Goal: Register for event/course

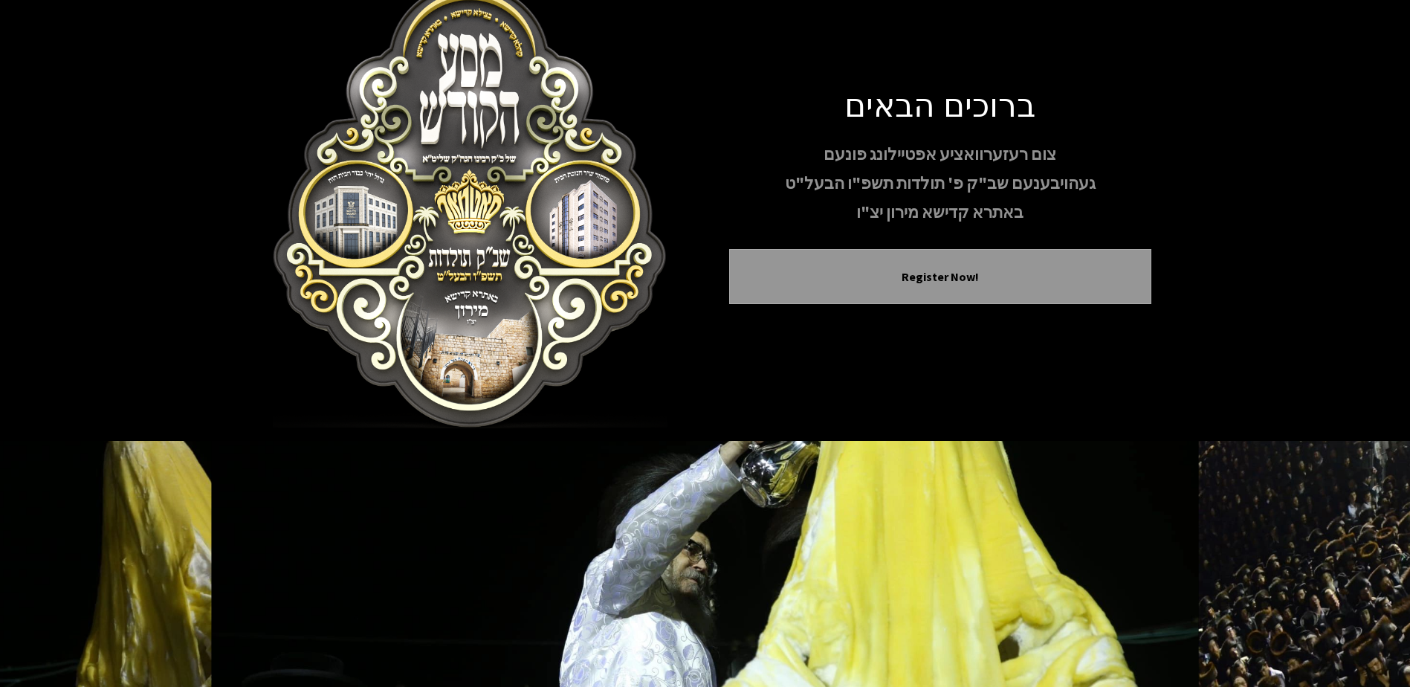
scroll to position [143, 0]
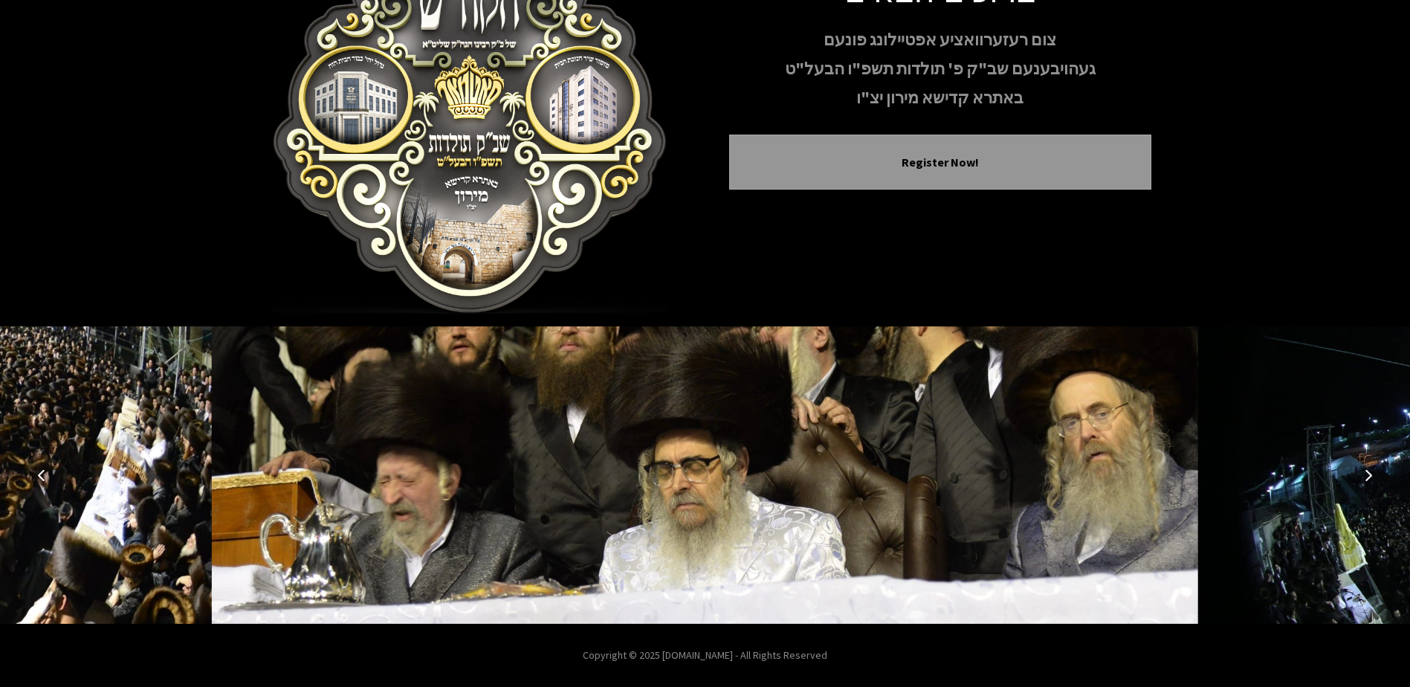
click at [1366, 471] on icon "Next image" at bounding box center [1369, 475] width 12 height 12
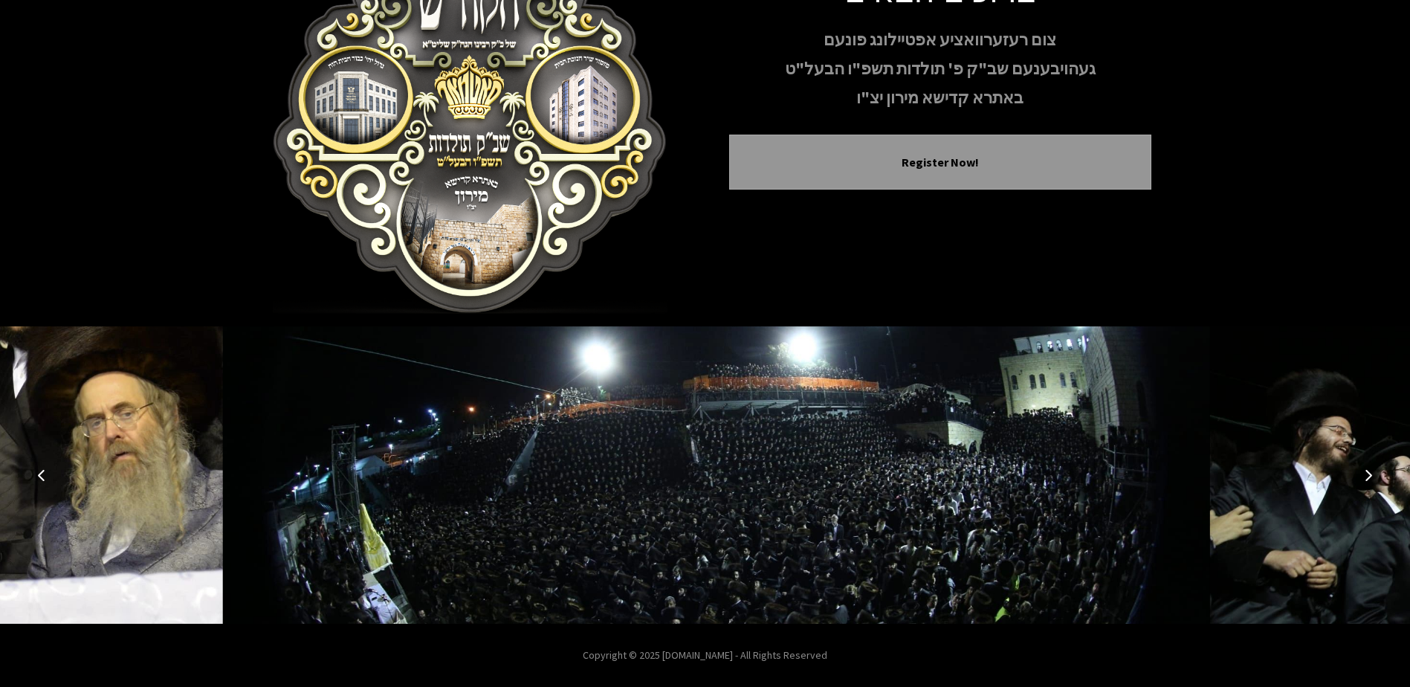
click at [1366, 471] on icon "Next image" at bounding box center [1369, 475] width 12 height 12
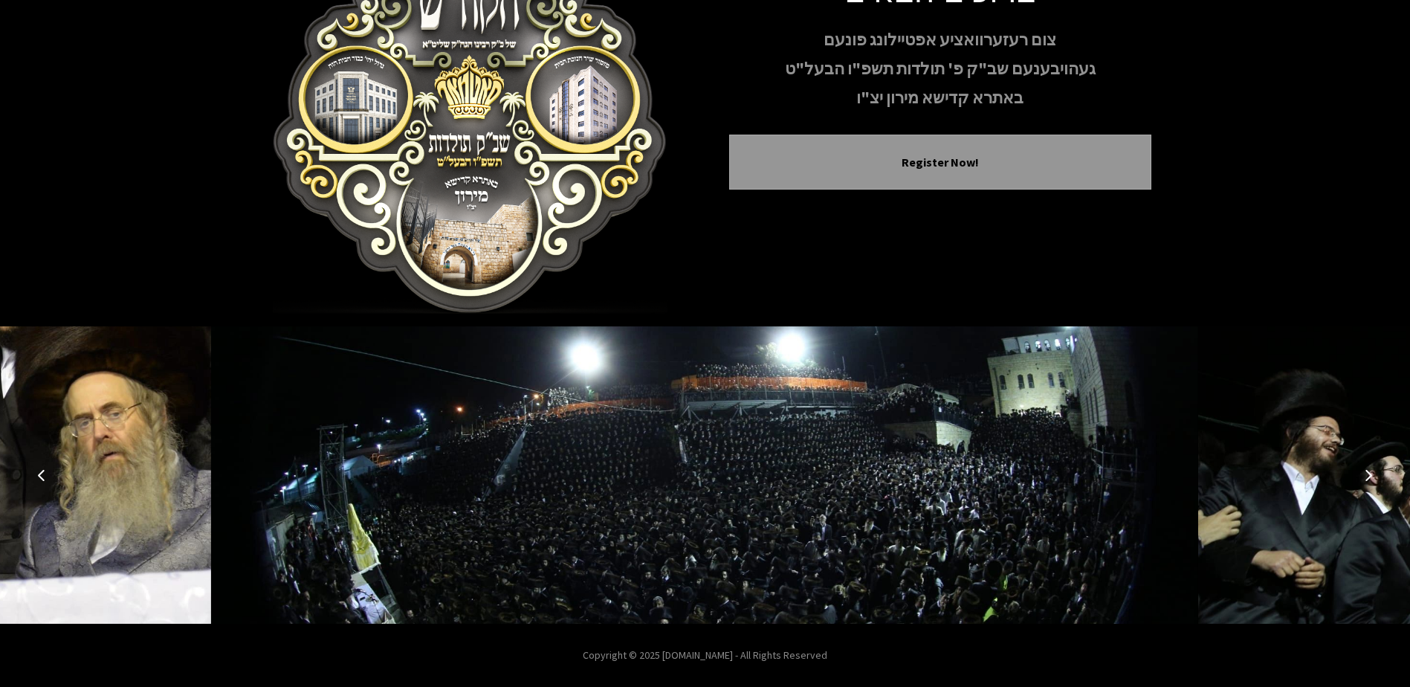
click at [1366, 471] on icon "Next image" at bounding box center [1369, 475] width 12 height 12
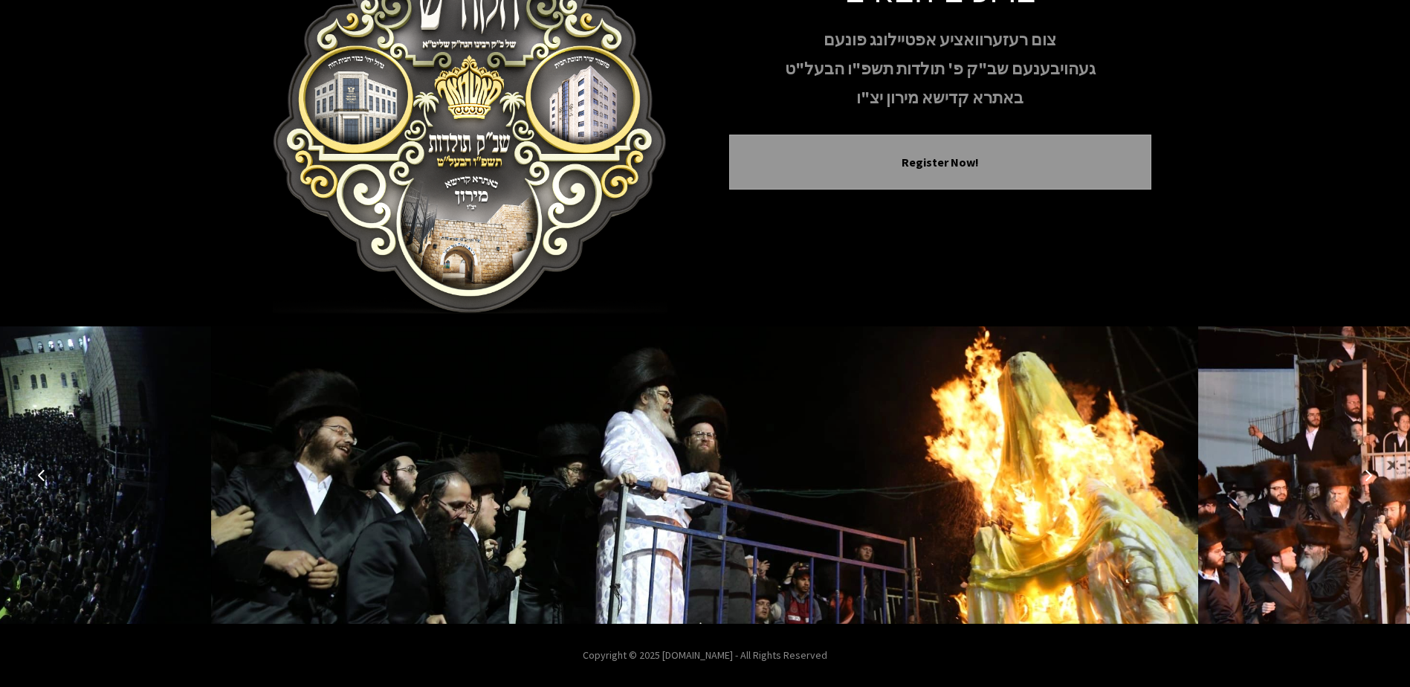
click at [1366, 471] on icon "Next image" at bounding box center [1369, 475] width 12 height 12
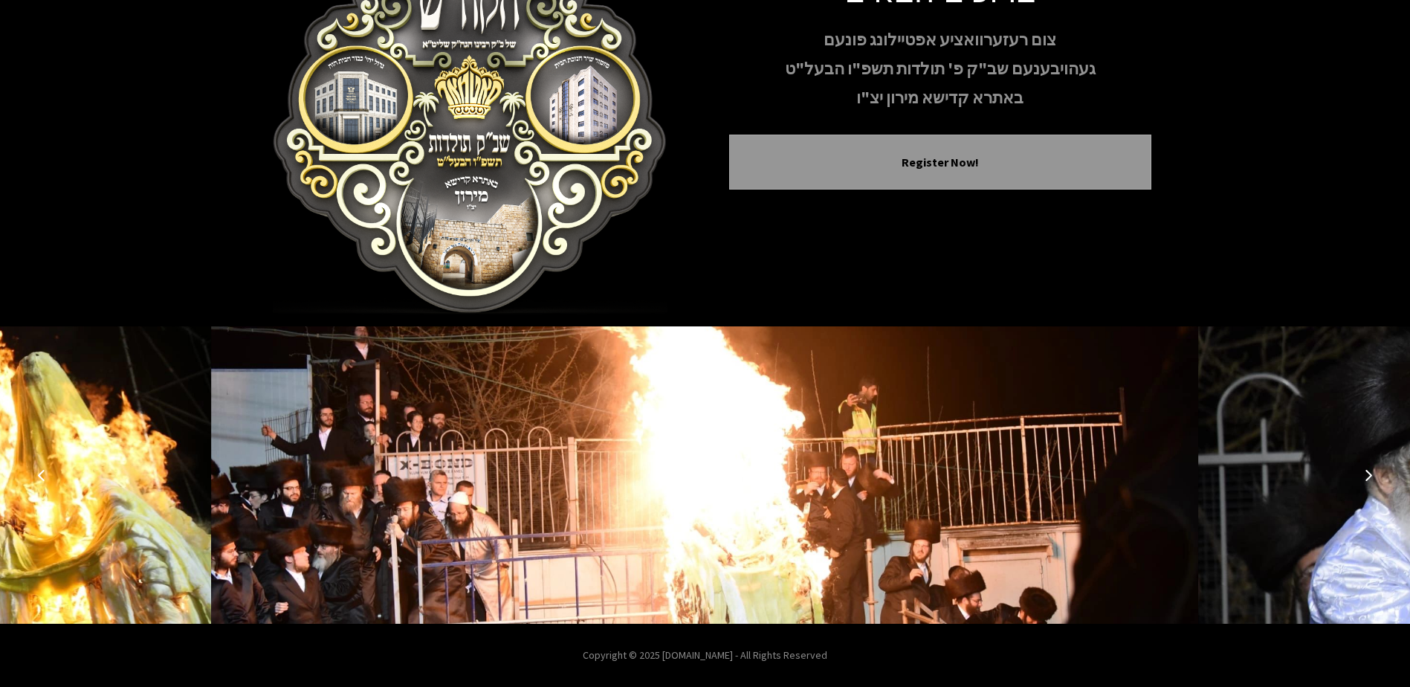
click at [1366, 471] on icon "Next image" at bounding box center [1369, 475] width 12 height 12
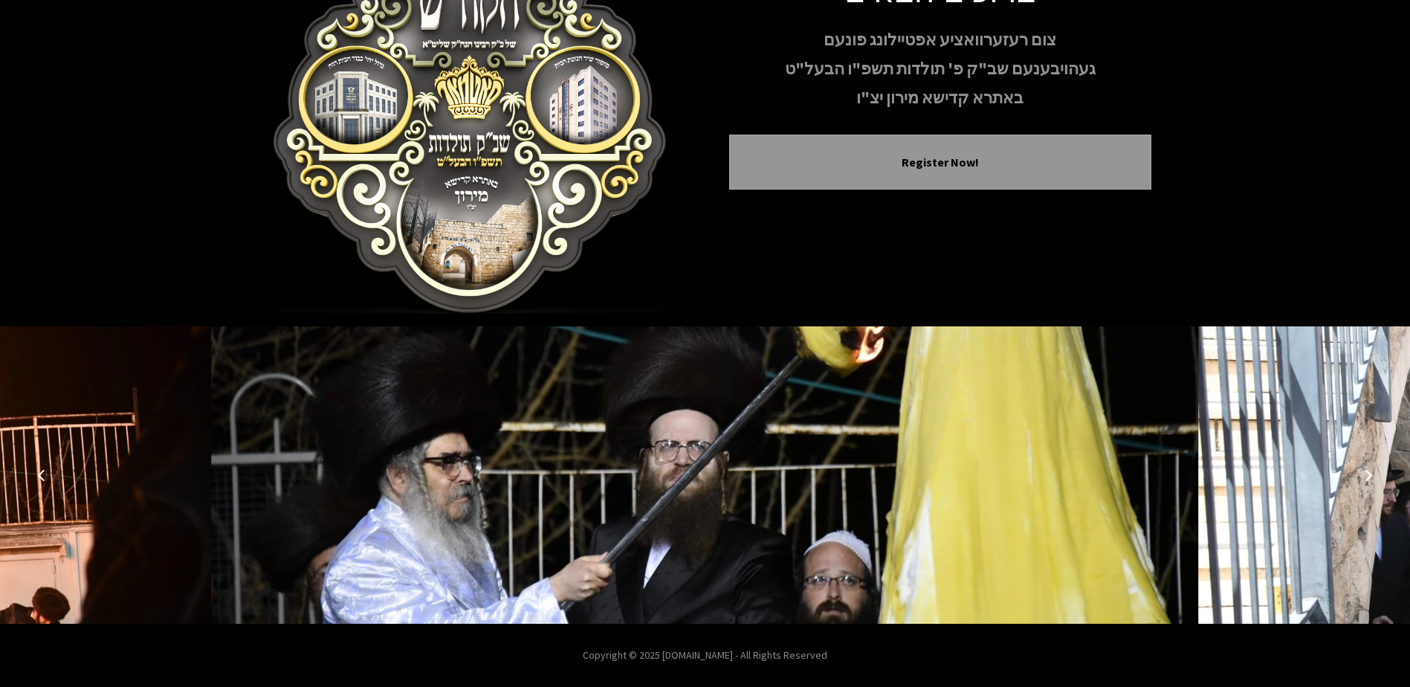
click at [1366, 471] on icon "Next image" at bounding box center [1369, 475] width 12 height 12
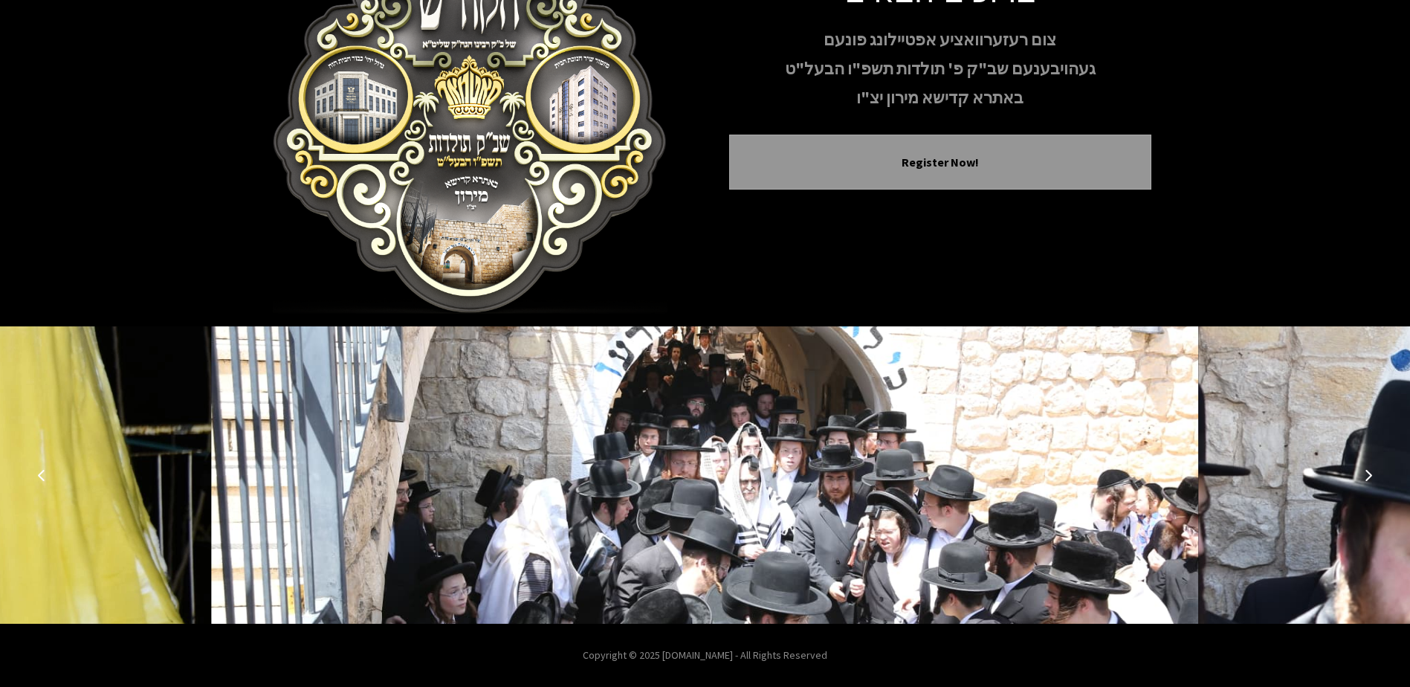
click at [1366, 471] on icon "Next image" at bounding box center [1369, 475] width 12 height 12
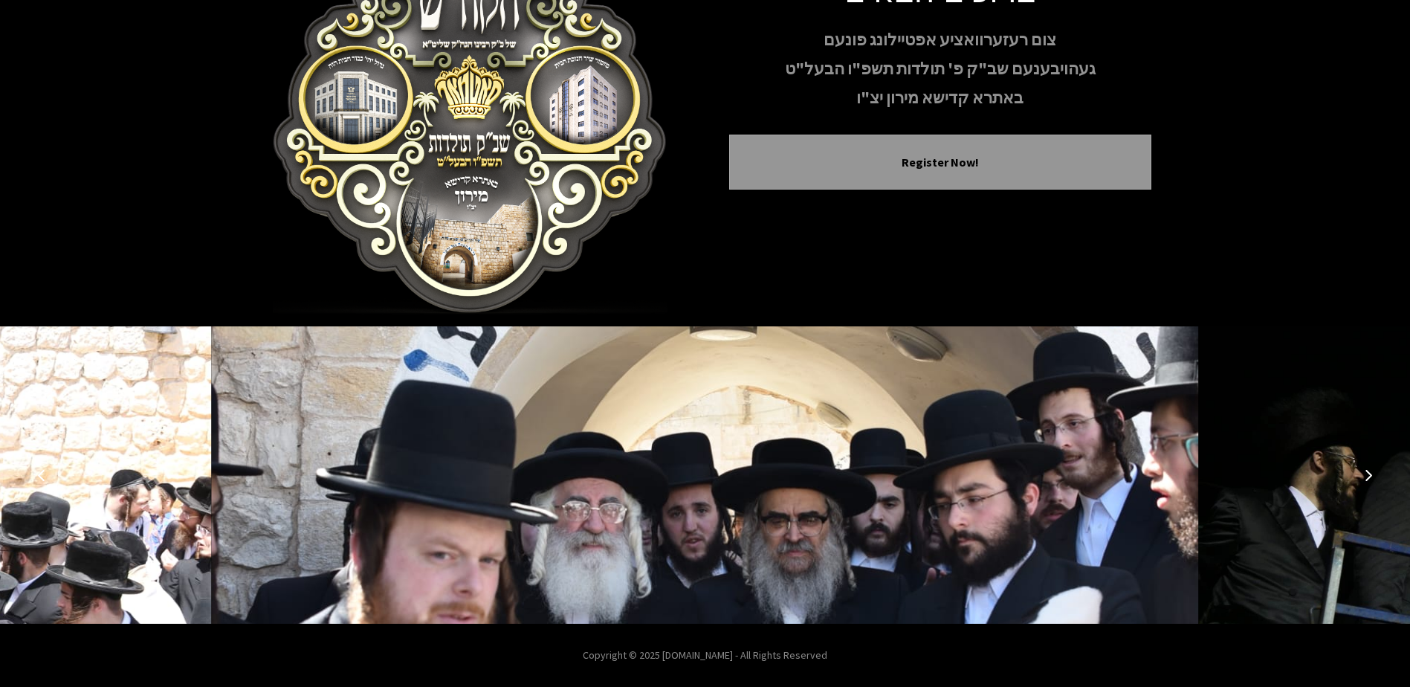
click at [1366, 471] on icon "Next image" at bounding box center [1369, 475] width 12 height 12
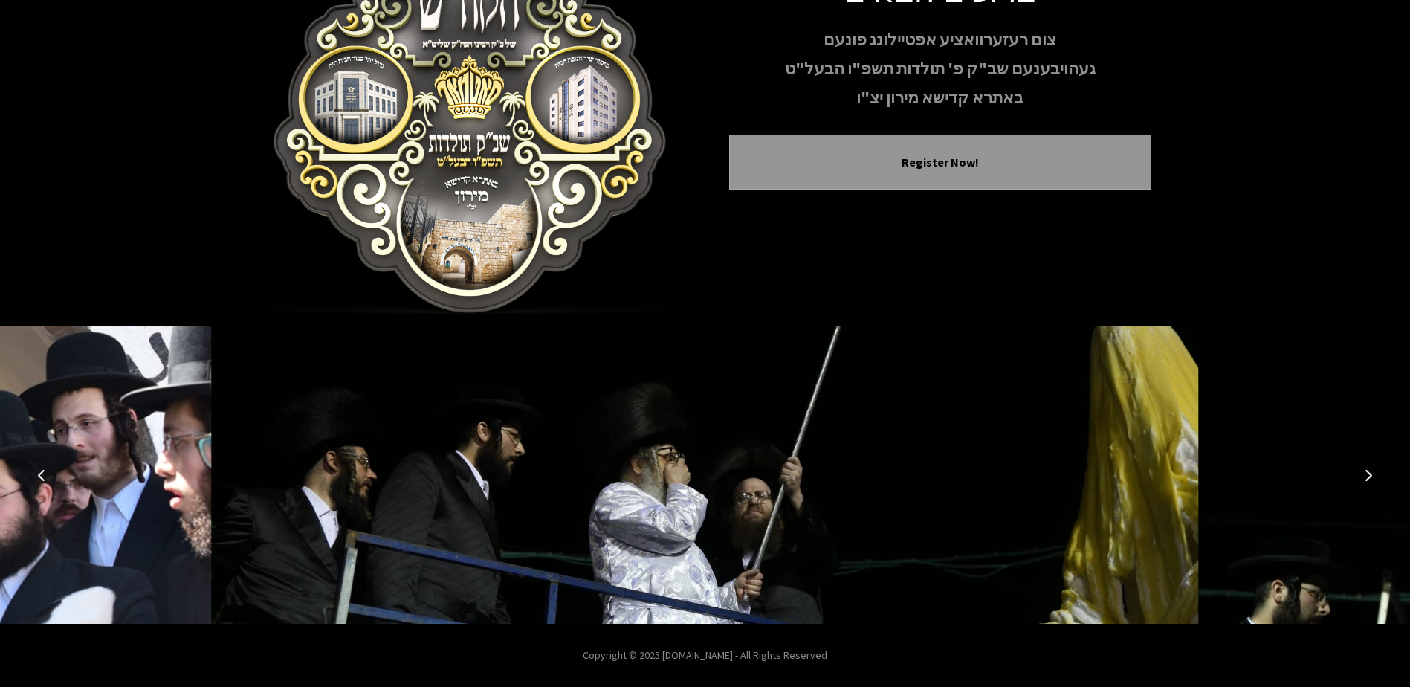
click at [1366, 471] on icon "Next image" at bounding box center [1369, 475] width 12 height 12
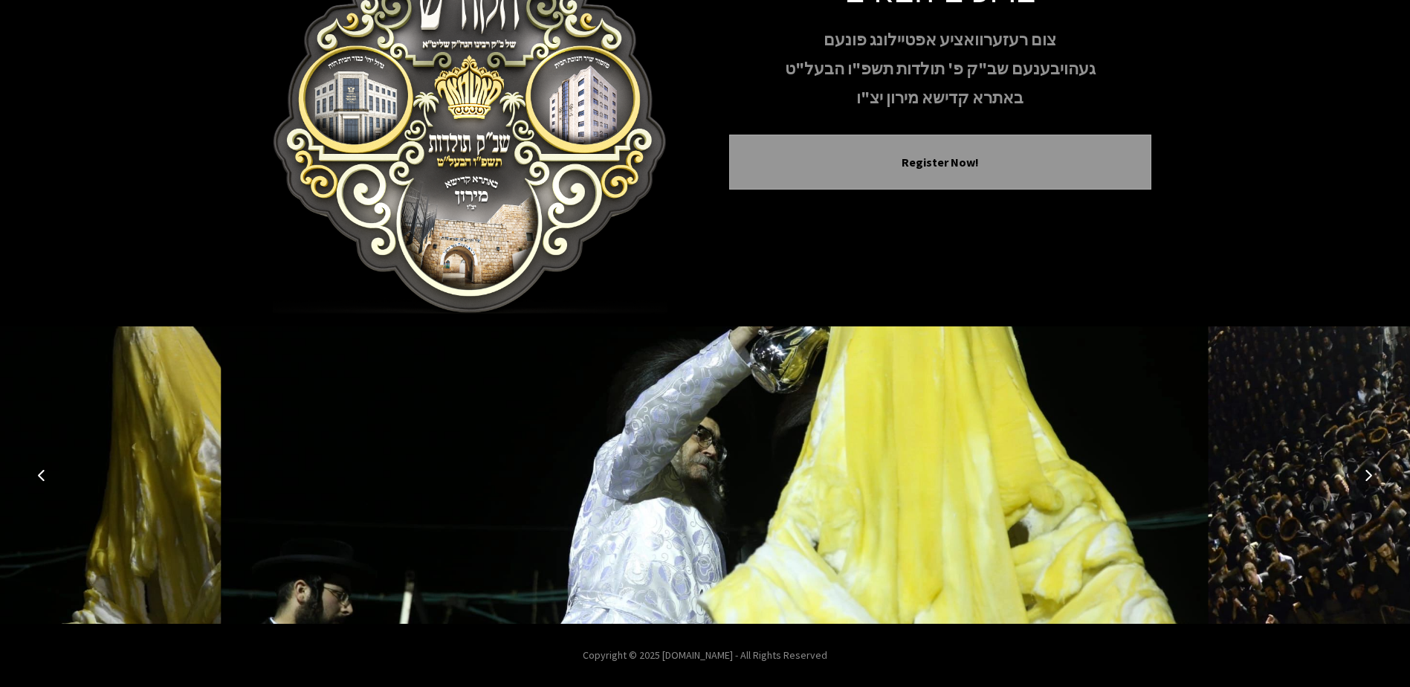
click at [1366, 471] on icon "Next image" at bounding box center [1369, 475] width 12 height 12
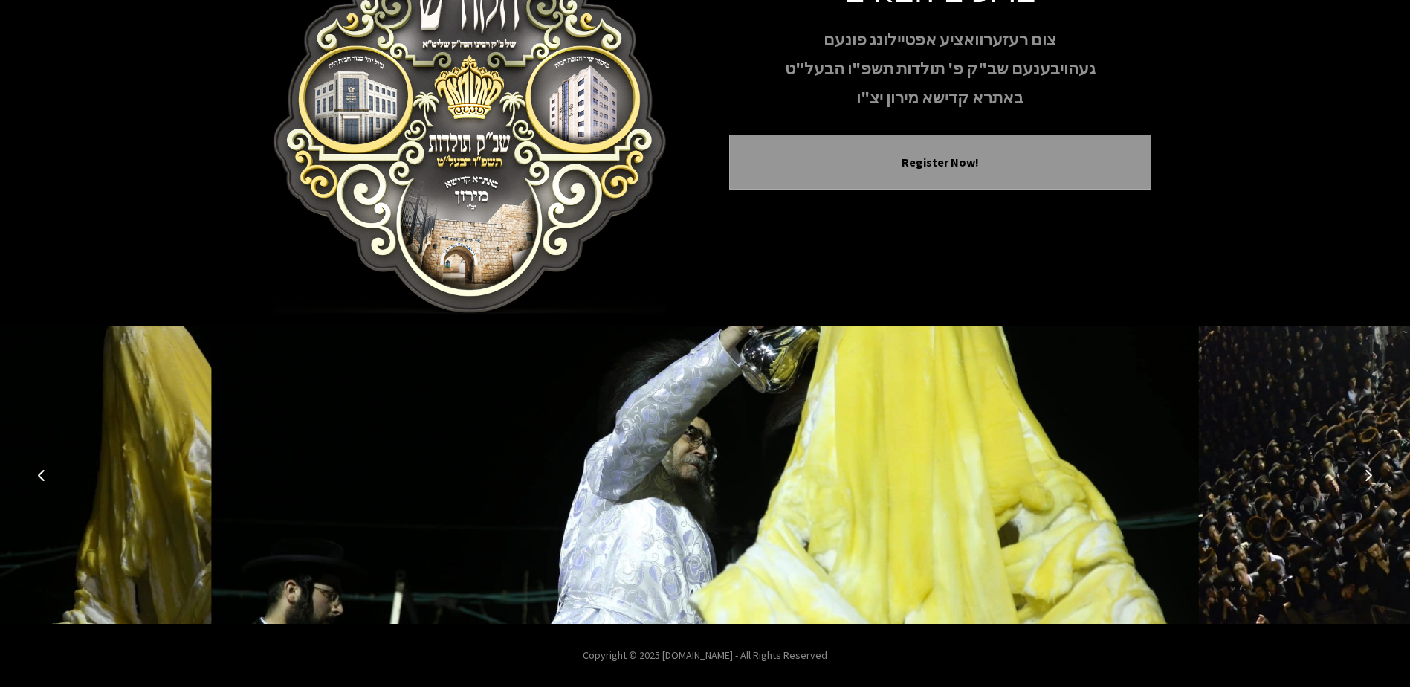
click at [1366, 471] on icon "Next image" at bounding box center [1369, 475] width 12 height 12
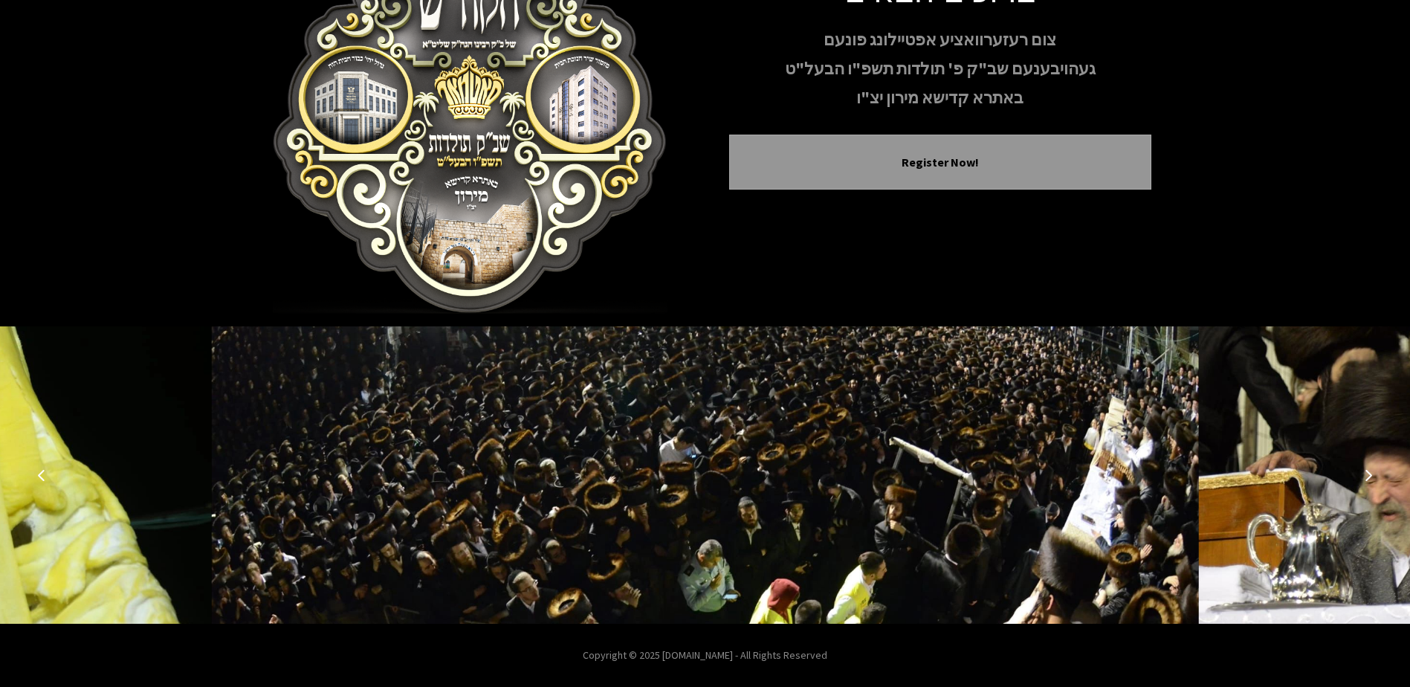
click at [1366, 471] on icon "Next image" at bounding box center [1369, 475] width 12 height 12
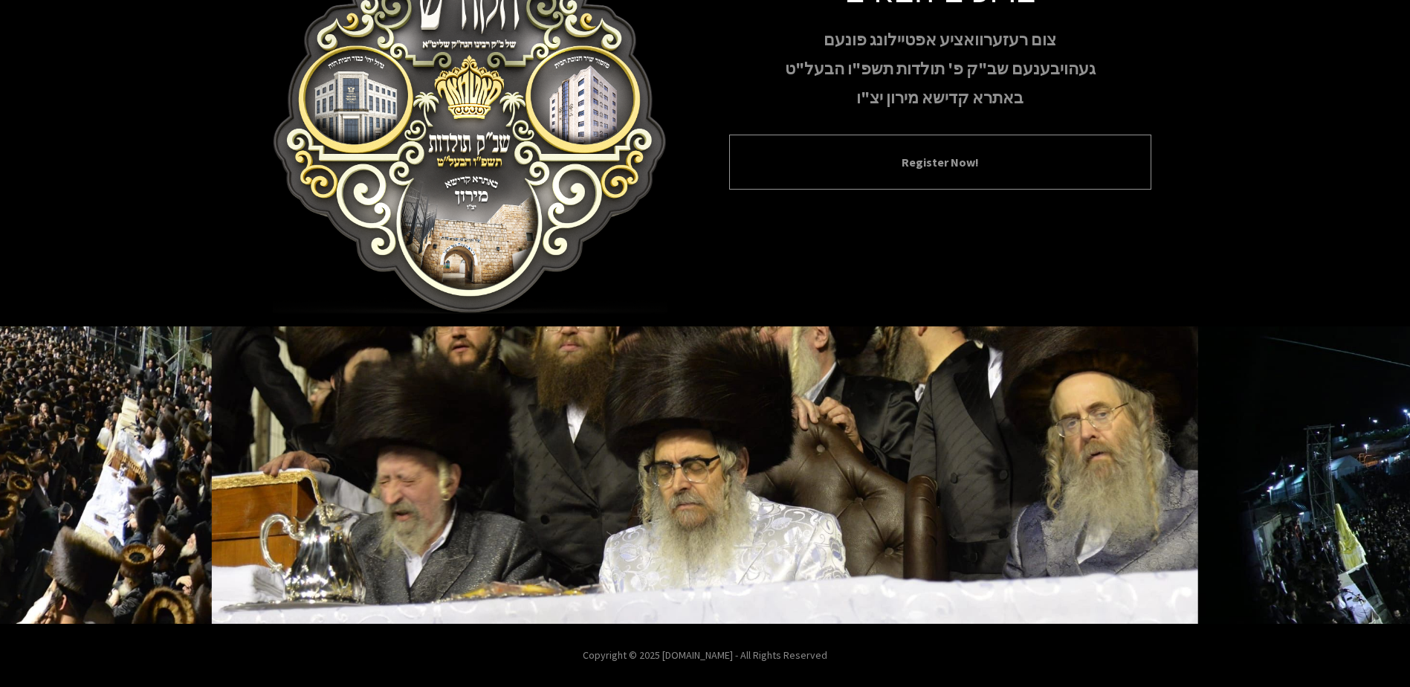
click at [961, 162] on button "Register Now!" at bounding box center [940, 162] width 385 height 18
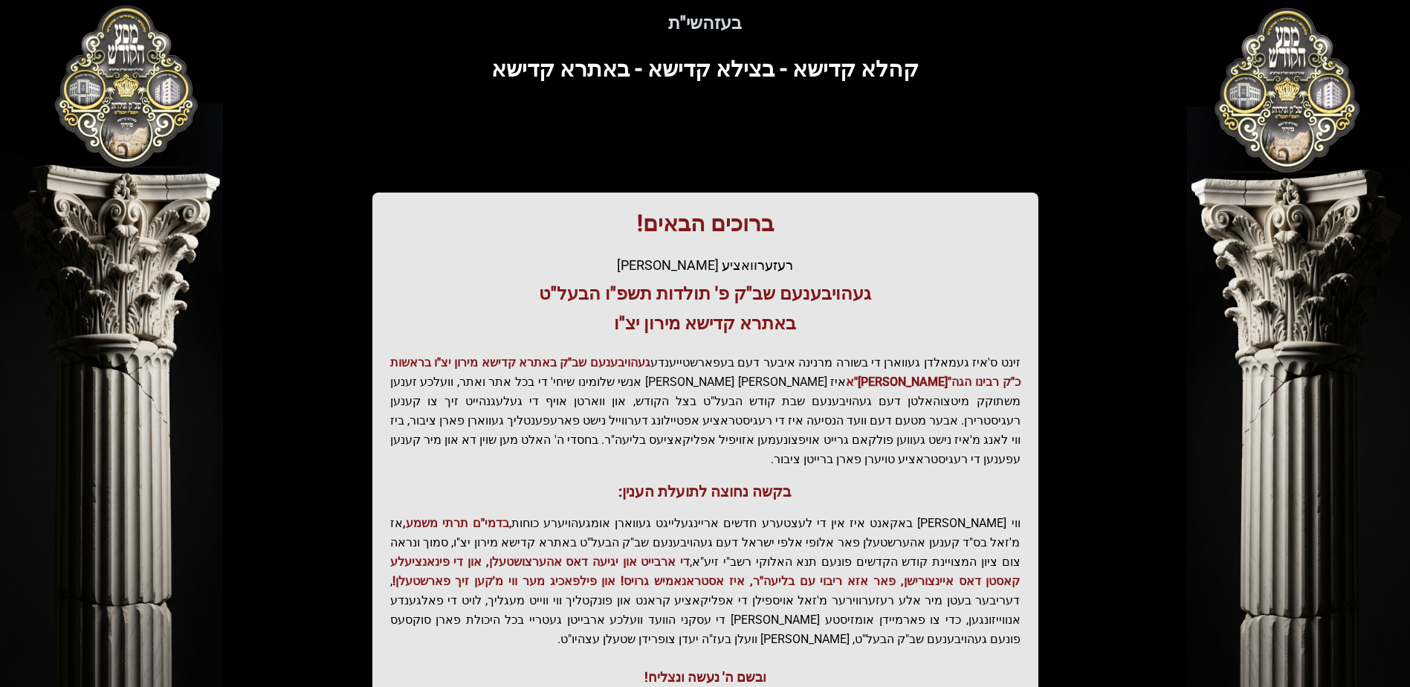
scroll to position [174, 0]
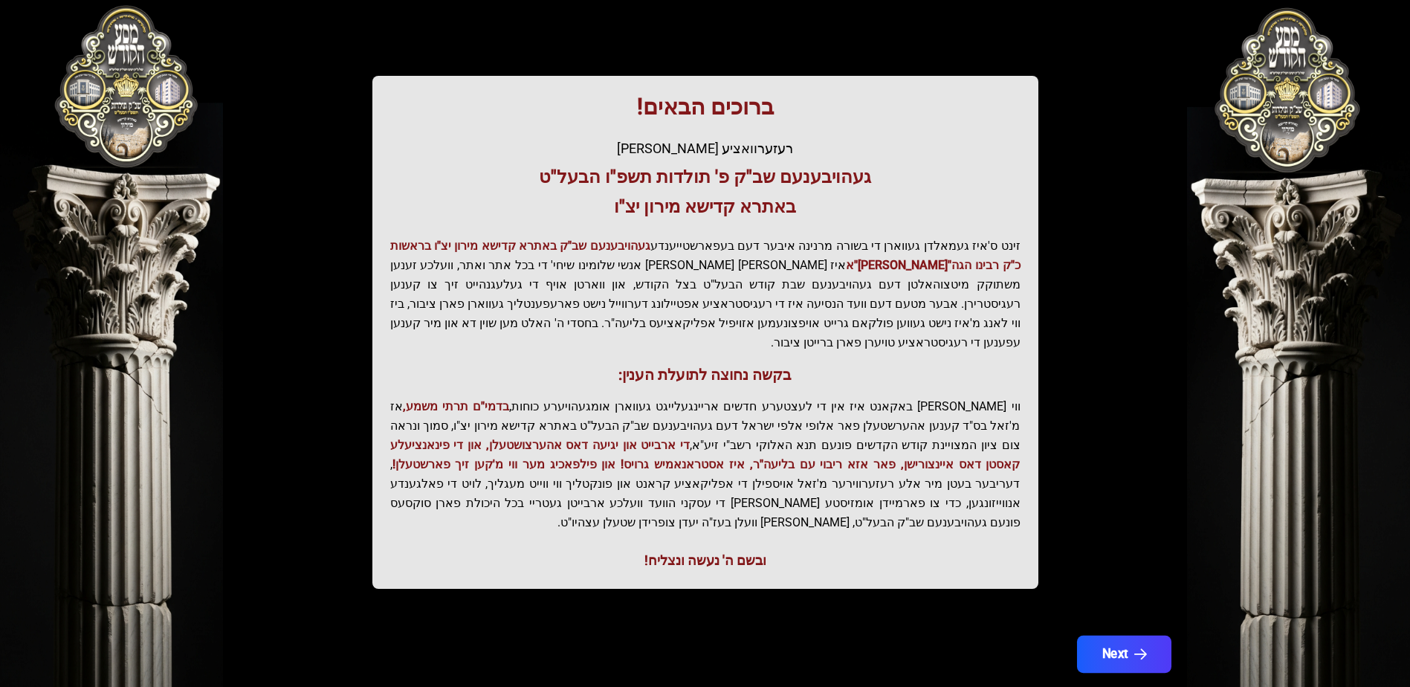
click at [1112, 636] on button "Next" at bounding box center [1123, 654] width 94 height 37
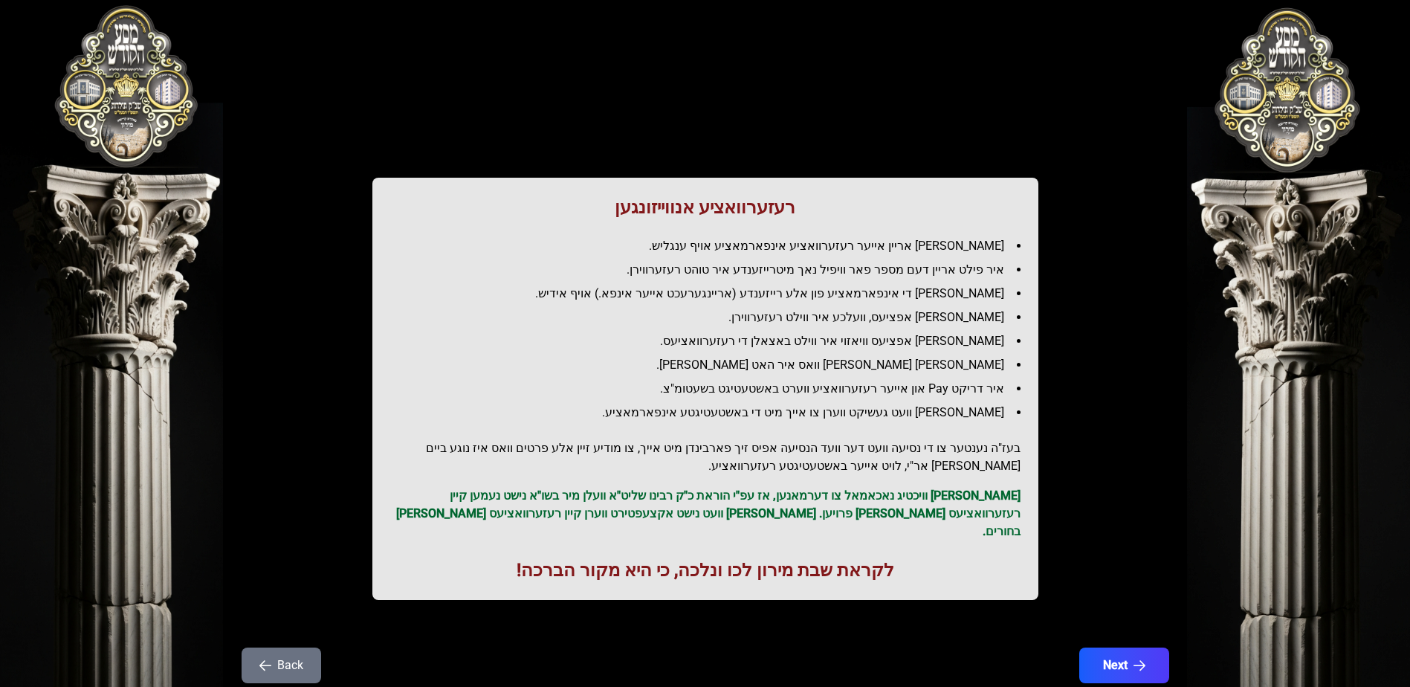
scroll to position [0, 0]
click at [1125, 657] on button "Next" at bounding box center [1123, 666] width 94 height 37
